Goal: Information Seeking & Learning: Learn about a topic

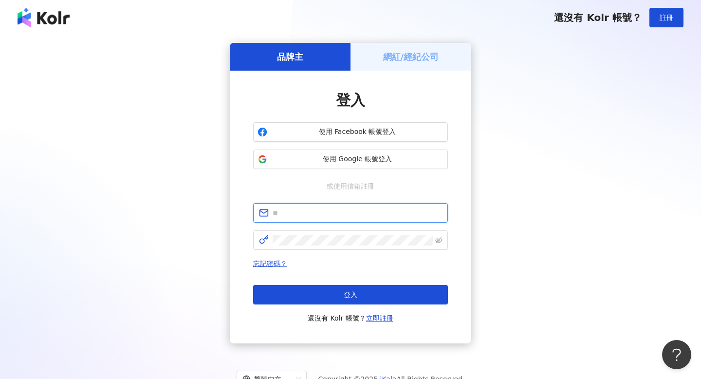
click at [325, 210] on input "text" at bounding box center [357, 212] width 169 height 11
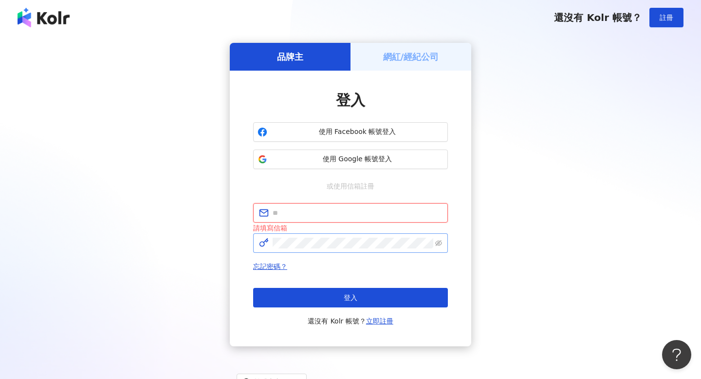
type input "**********"
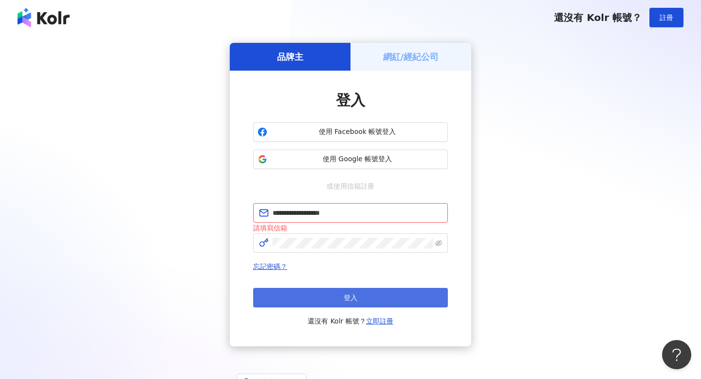
click at [383, 301] on button "登入" at bounding box center [350, 297] width 195 height 19
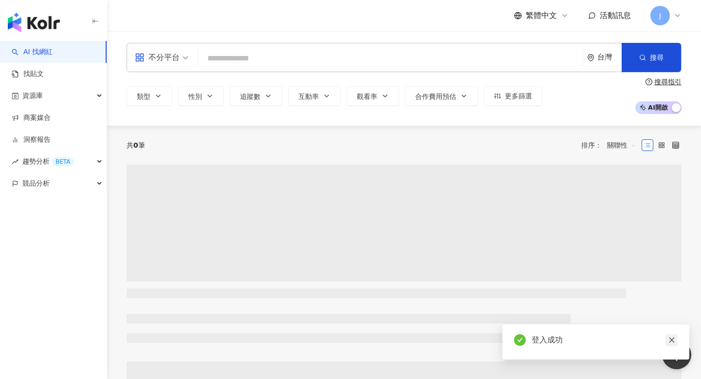
click at [670, 337] on icon "close" at bounding box center [671, 339] width 7 height 7
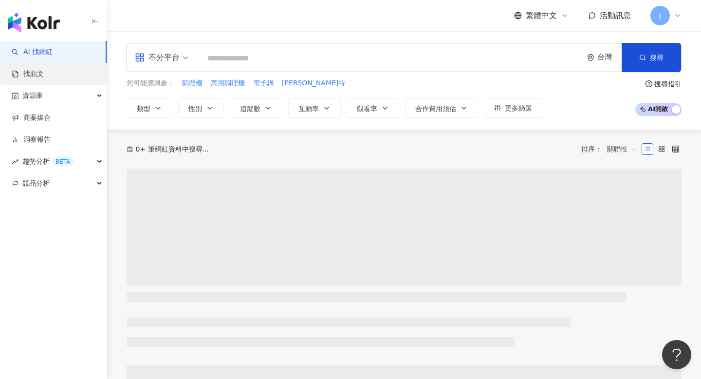
click at [44, 78] on link "找貼文" at bounding box center [28, 74] width 32 height 10
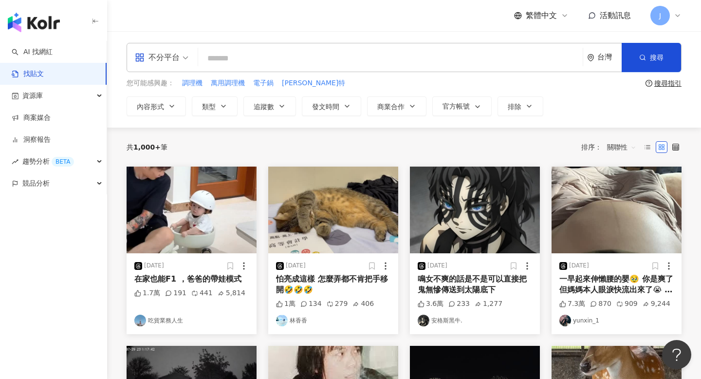
click at [287, 64] on input "search" at bounding box center [390, 58] width 377 height 21
click at [176, 54] on div "不分平台" at bounding box center [157, 58] width 45 height 16
click at [79, 87] on div "資源庫" at bounding box center [53, 96] width 107 height 22
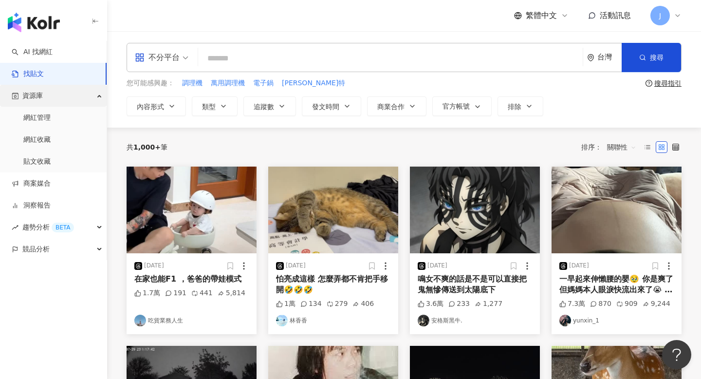
click at [77, 96] on div "資源庫" at bounding box center [53, 96] width 107 height 22
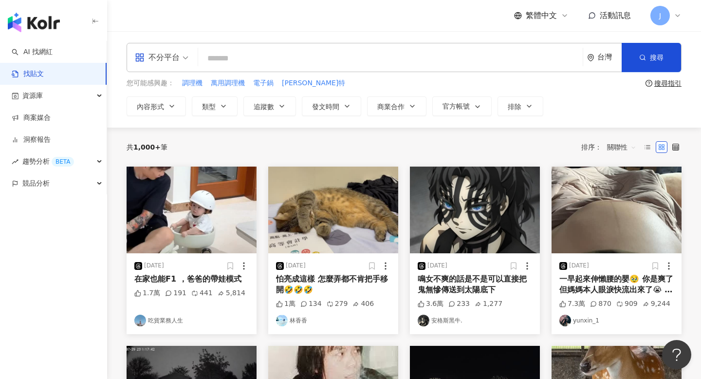
click at [171, 59] on div "不分平台" at bounding box center [157, 58] width 45 height 16
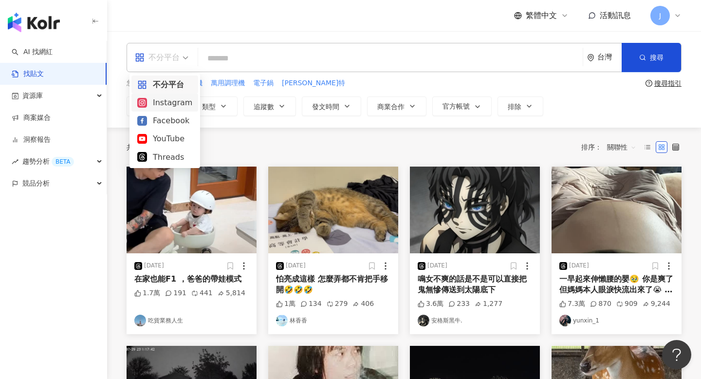
click at [175, 101] on div "Instagram" at bounding box center [164, 102] width 55 height 12
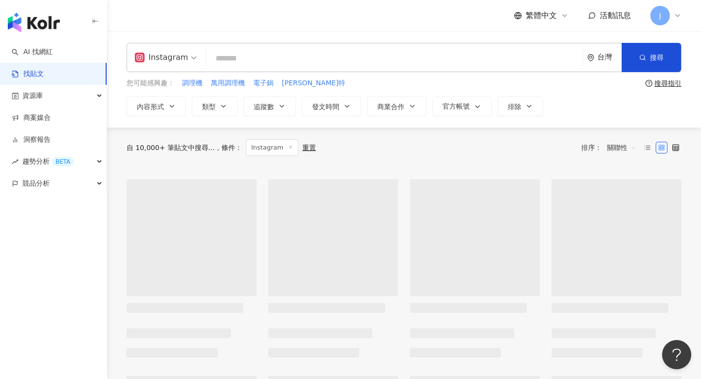
click at [237, 64] on input "search" at bounding box center [394, 58] width 369 height 21
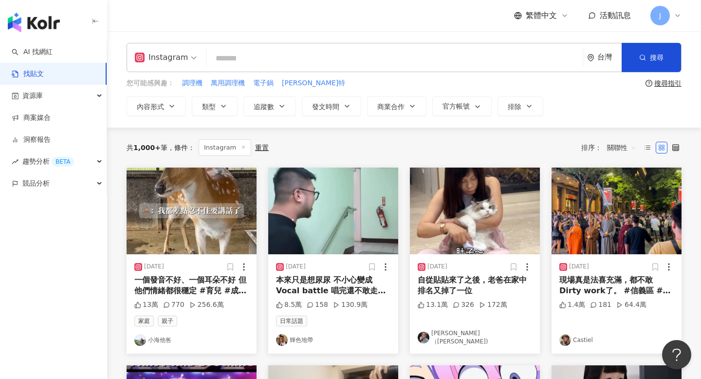
click at [237, 63] on input "search" at bounding box center [394, 58] width 369 height 21
type input "*"
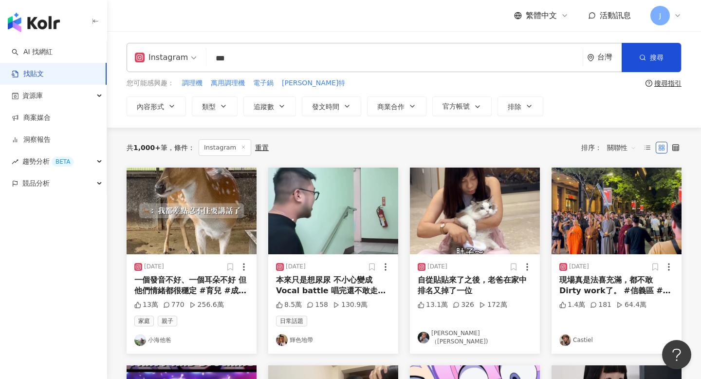
type input "***"
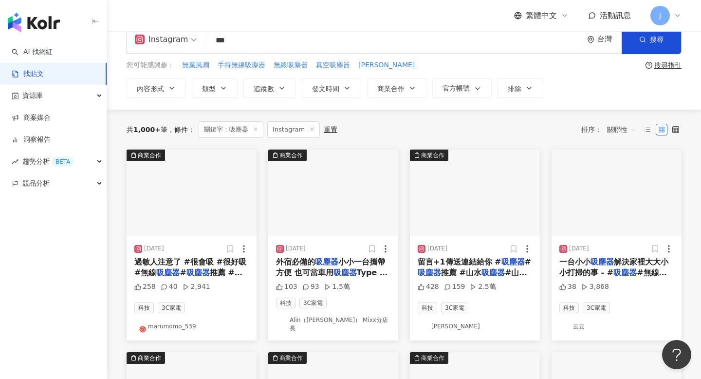
scroll to position [24, 0]
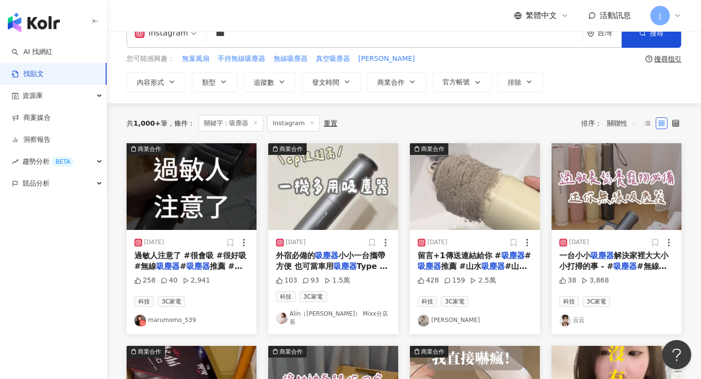
click at [336, 207] on img at bounding box center [333, 186] width 130 height 87
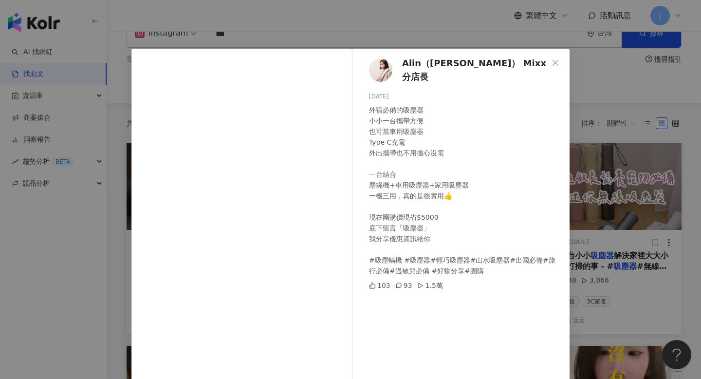
click at [440, 70] on span "Alin（[PERSON_NAME]） Mixx分店長" at bounding box center [475, 70] width 146 height 28
click at [558, 60] on icon "close" at bounding box center [556, 63] width 8 height 8
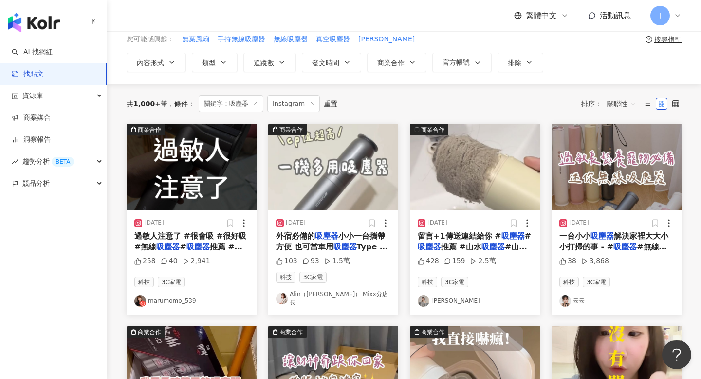
scroll to position [45, 0]
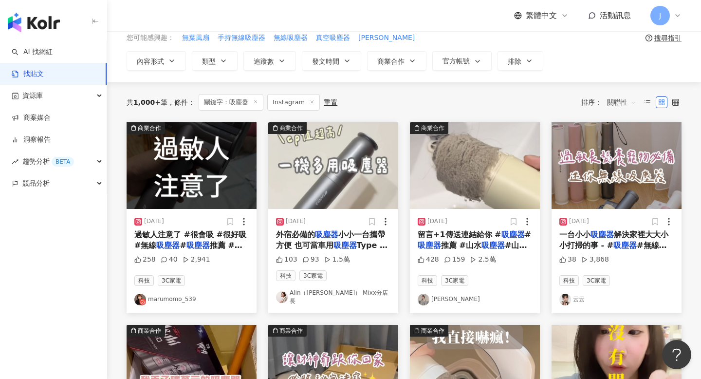
click at [460, 191] on img at bounding box center [475, 165] width 130 height 87
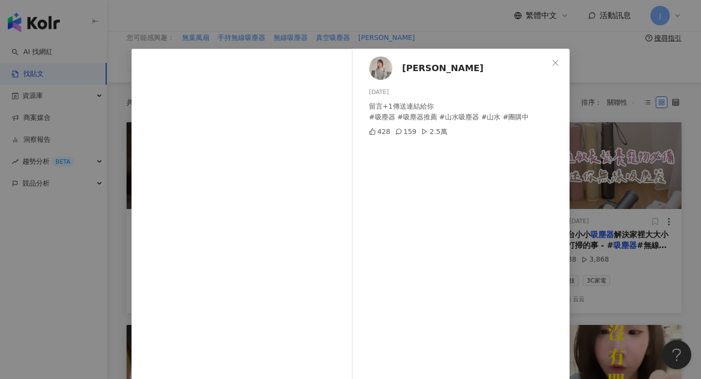
click at [425, 70] on span "[PERSON_NAME]" at bounding box center [442, 68] width 81 height 14
click at [580, 132] on div "[PERSON_NAME][DATE] 留言+1傳送連結給你 #吸塵器 #吸塵器推薦 #山水吸塵器 #山水 #團購中 428 159 2.5萬 查看原始貼文" at bounding box center [350, 189] width 701 height 379
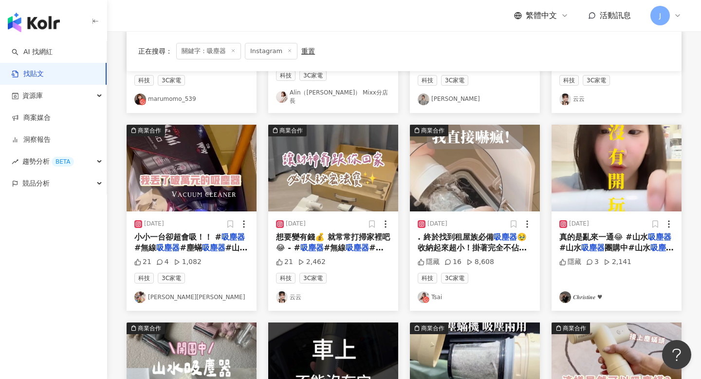
scroll to position [246, 0]
click at [163, 291] on link "[PERSON_NAME][PERSON_NAME]" at bounding box center [191, 297] width 114 height 12
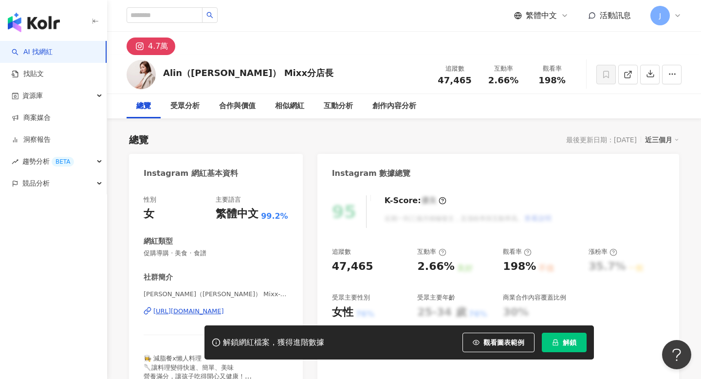
click at [224, 310] on div "https://www.instagram.com/alin0210/" at bounding box center [188, 311] width 71 height 9
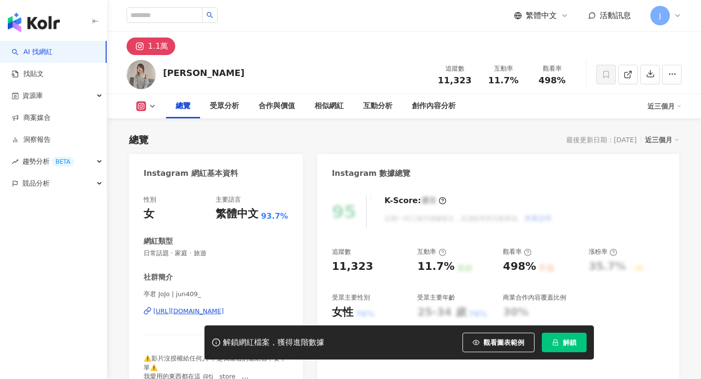
click at [192, 308] on div "https://www.instagram.com/jun409_/" at bounding box center [188, 311] width 71 height 9
